Goal: Information Seeking & Learning: Understand process/instructions

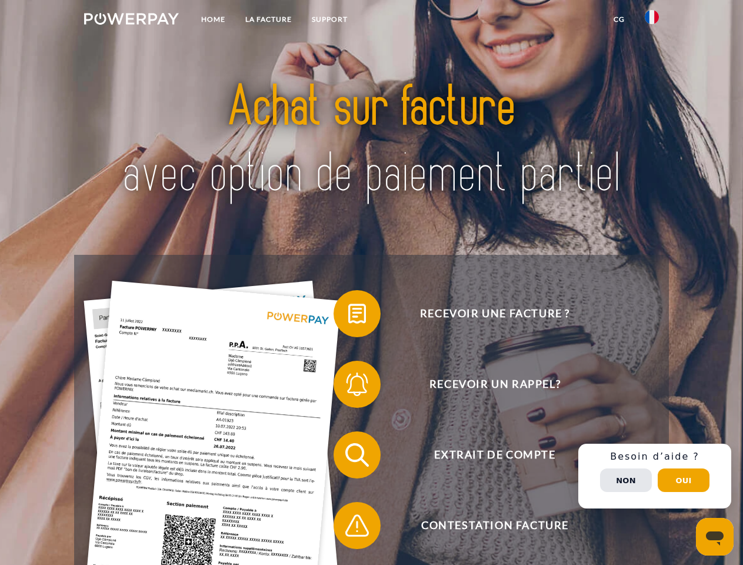
click at [131, 21] on img at bounding box center [131, 19] width 95 height 12
click at [652, 21] on img at bounding box center [652, 17] width 14 height 14
click at [619, 19] on link "CG" at bounding box center [619, 19] width 31 height 21
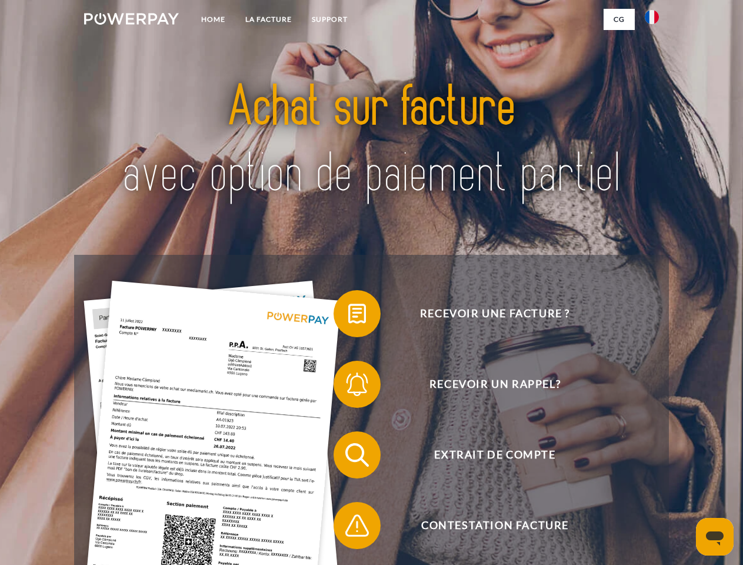
click at [348, 316] on span at bounding box center [339, 313] width 59 height 59
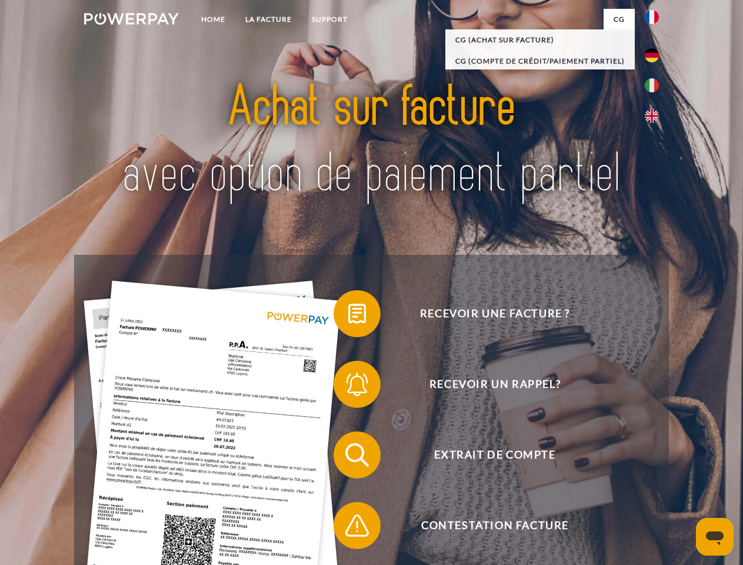
click at [348, 387] on div "Recevoir une facture ? Recevoir un rappel? Extrait de compte retour" at bounding box center [371, 490] width 594 height 471
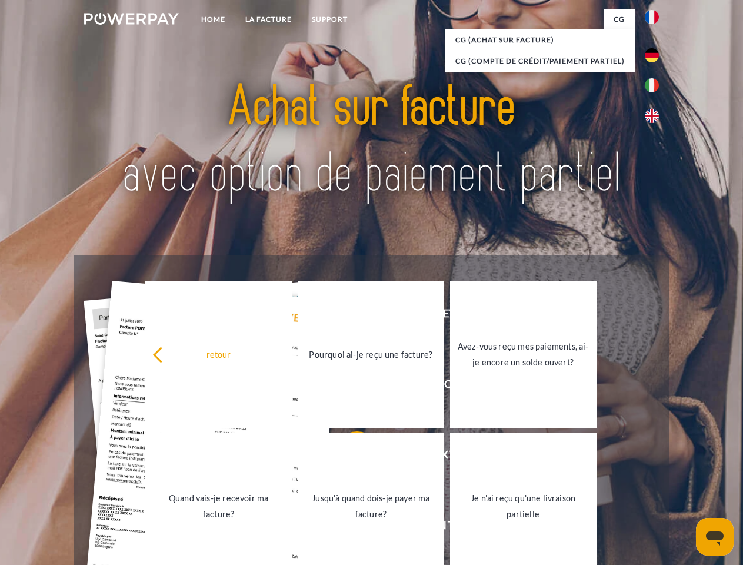
click at [348, 457] on link "Jusqu'à quand dois-je payer ma facture?" at bounding box center [371, 506] width 147 height 147
click at [348, 528] on link "Jusqu'à quand dois-je payer ma facture?" at bounding box center [371, 506] width 147 height 147
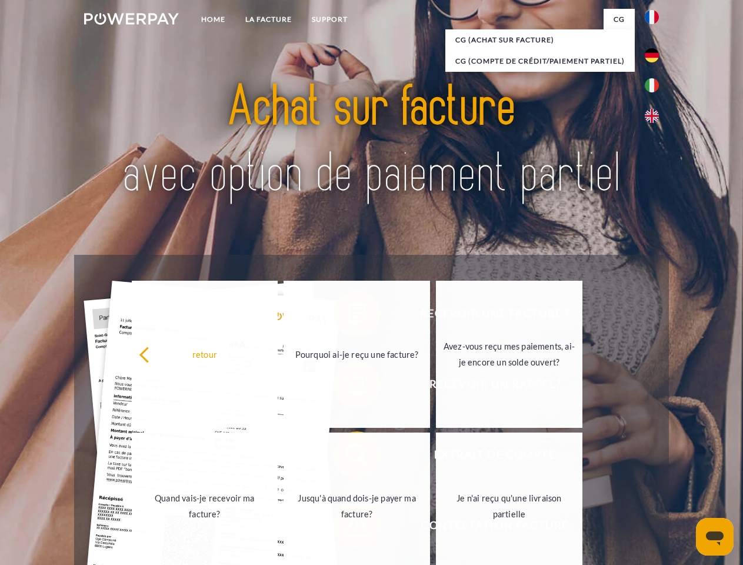
click at [655, 476] on div "Recevoir une facture ? Recevoir un rappel? Extrait de compte retour" at bounding box center [371, 490] width 594 height 471
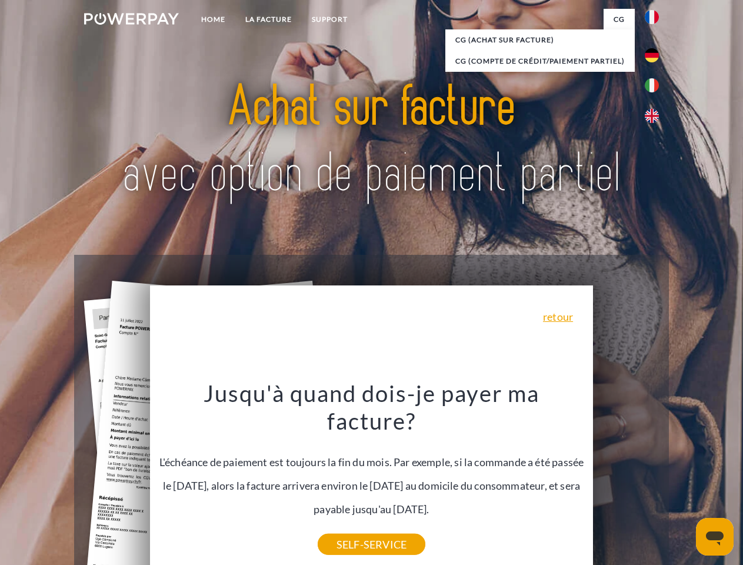
click at [626, 480] on div "Recevoir une facture ? Recevoir un rappel? Extrait de compte retour" at bounding box center [371, 490] width 594 height 471
click at [684, 480] on header "Home LA FACTURE Support" at bounding box center [371, 406] width 743 height 813
